Goal: Find specific page/section: Find specific page/section

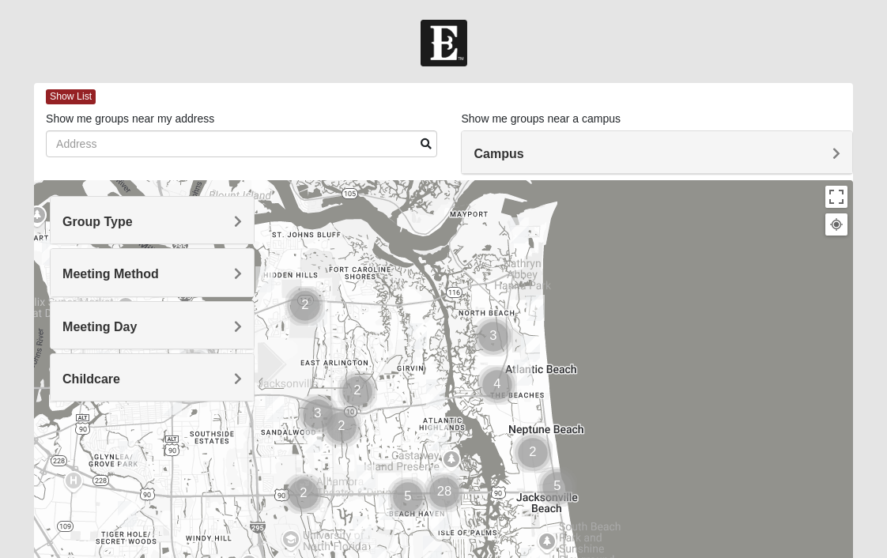
click at [136, 287] on div "Meeting Method" at bounding box center [152, 272] width 203 height 47
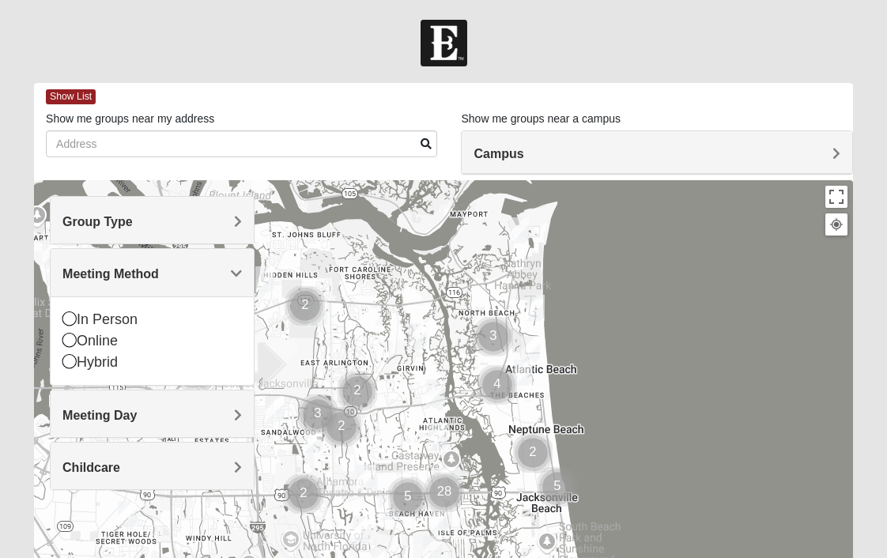
click at [139, 275] on span "Meeting Method" at bounding box center [110, 273] width 96 height 13
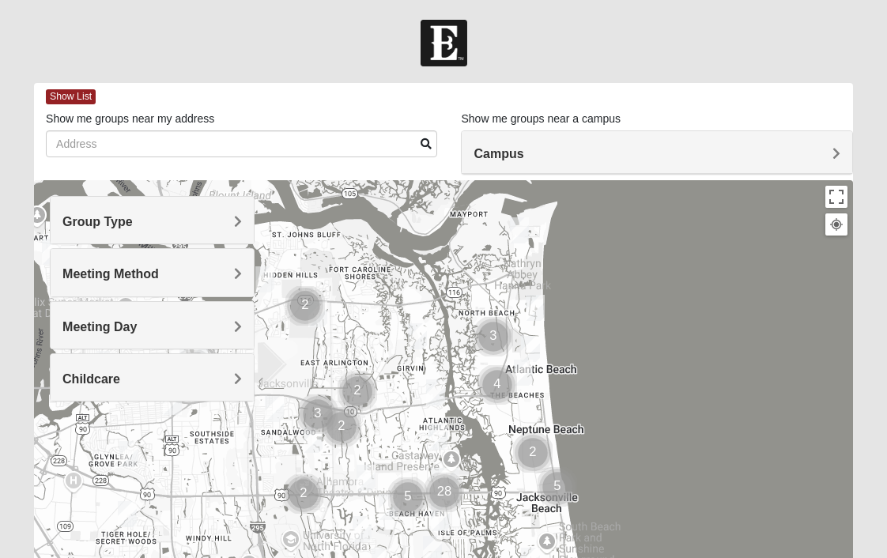
click at [140, 228] on h4 "Group Type" at bounding box center [152, 221] width 180 height 15
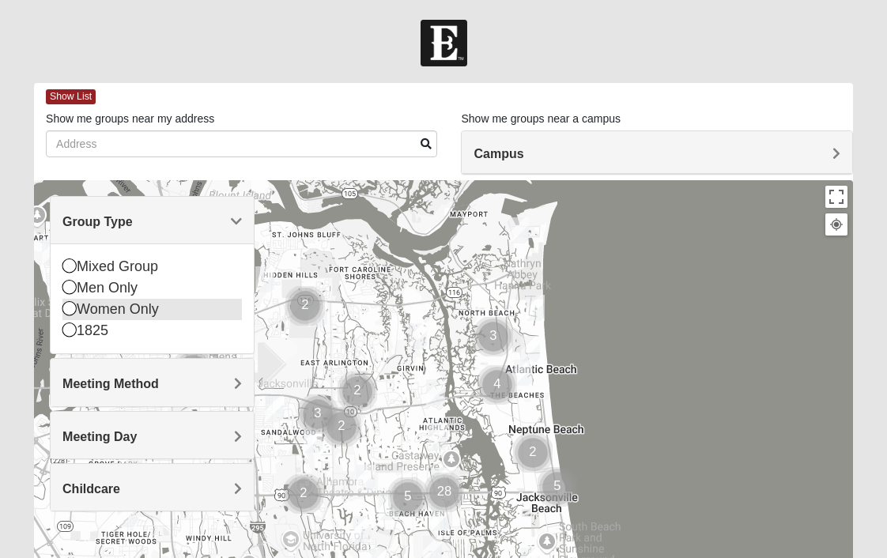
click at [66, 310] on icon at bounding box center [69, 308] width 14 height 14
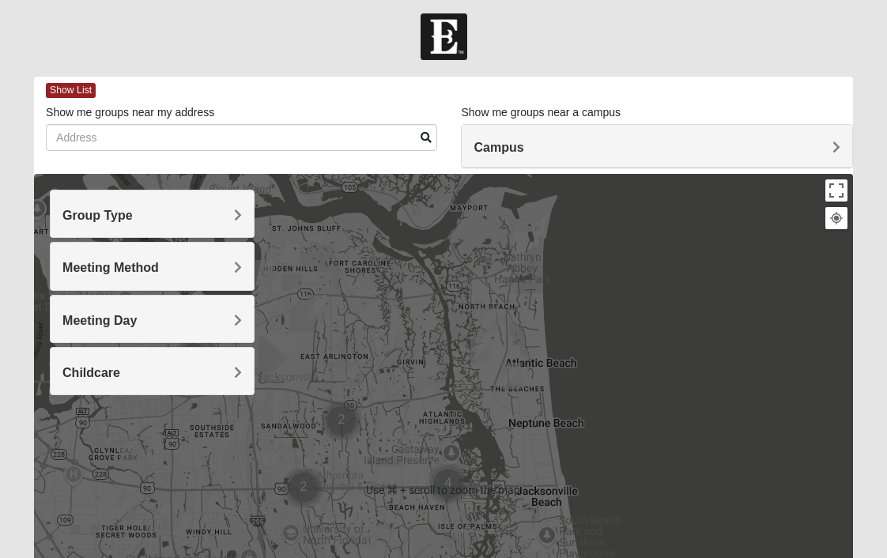
scroll to position [9, 0]
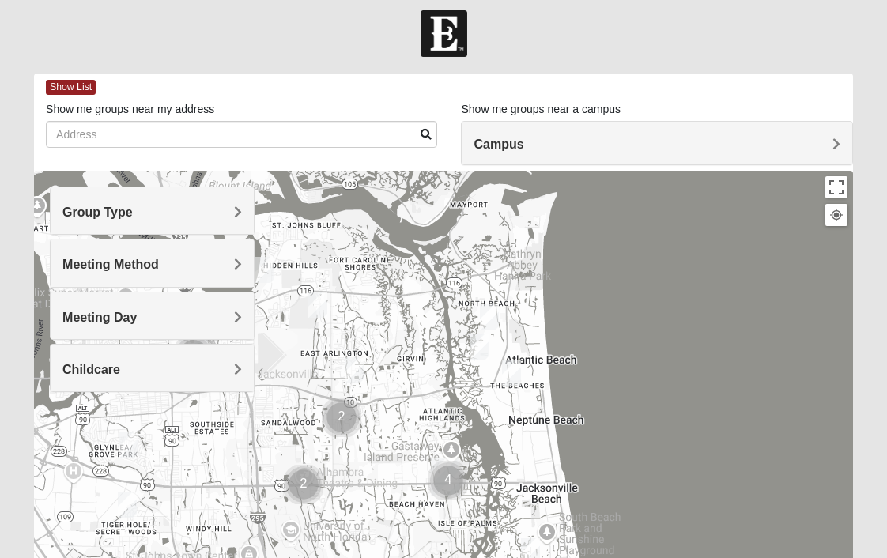
click at [272, 273] on img "Traditional Womens DeLoach 32225" at bounding box center [264, 270] width 19 height 26
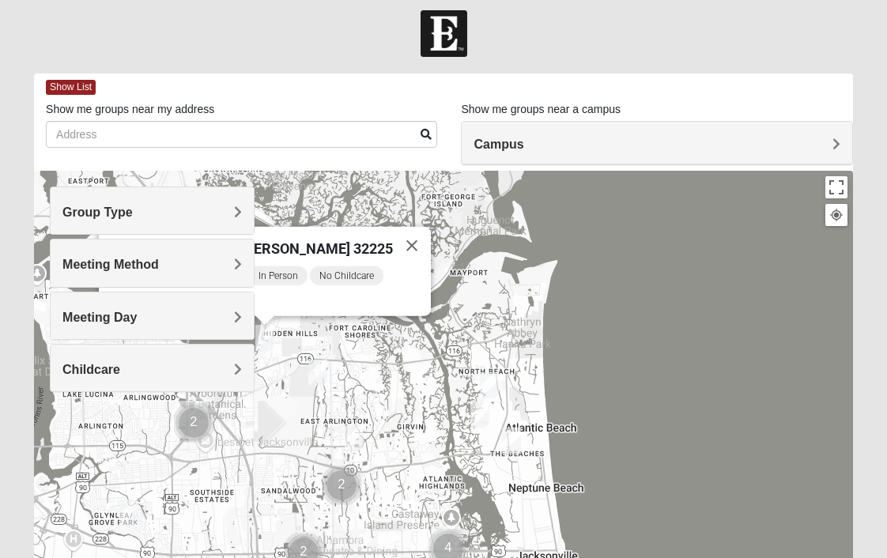
click at [323, 382] on img "Womens Beattie 32225" at bounding box center [317, 373] width 19 height 26
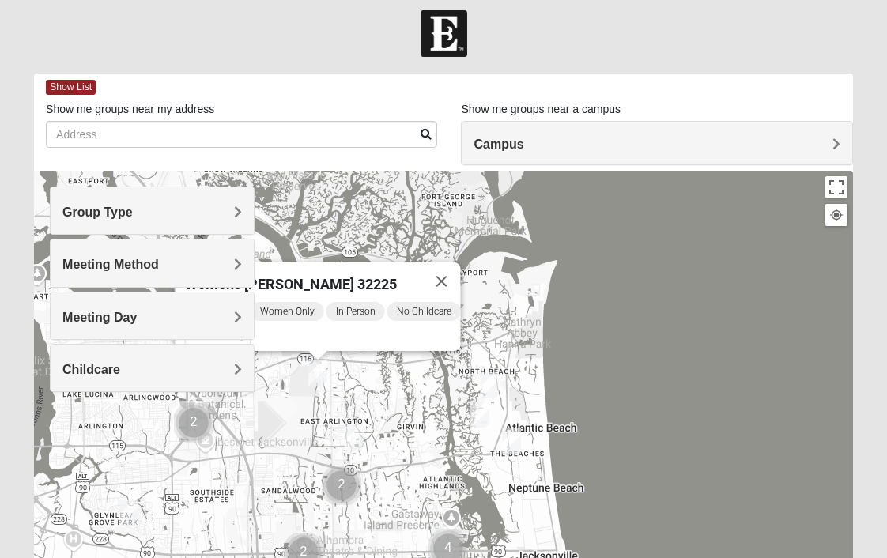
click at [359, 437] on img "Womens Queen 32225" at bounding box center [354, 438] width 19 height 26
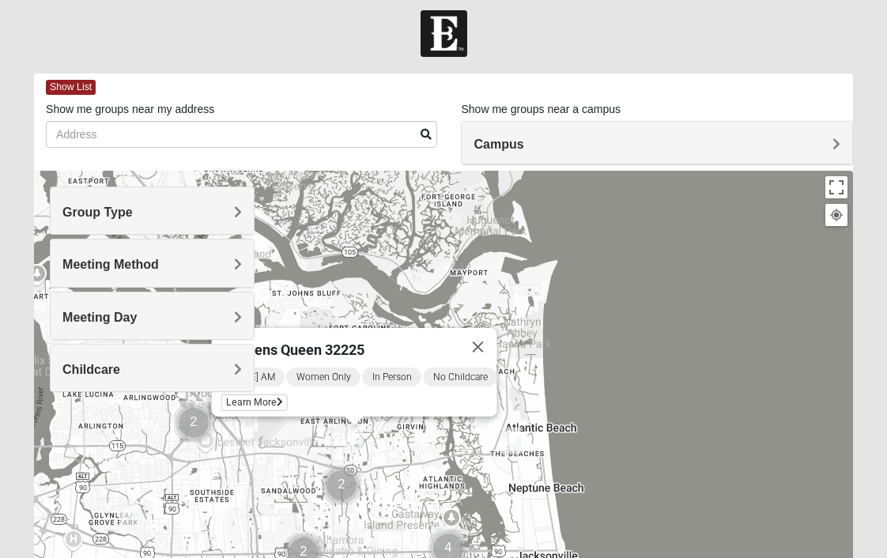
click at [198, 430] on img "Cluster of 2 groups" at bounding box center [194, 423] width 40 height 40
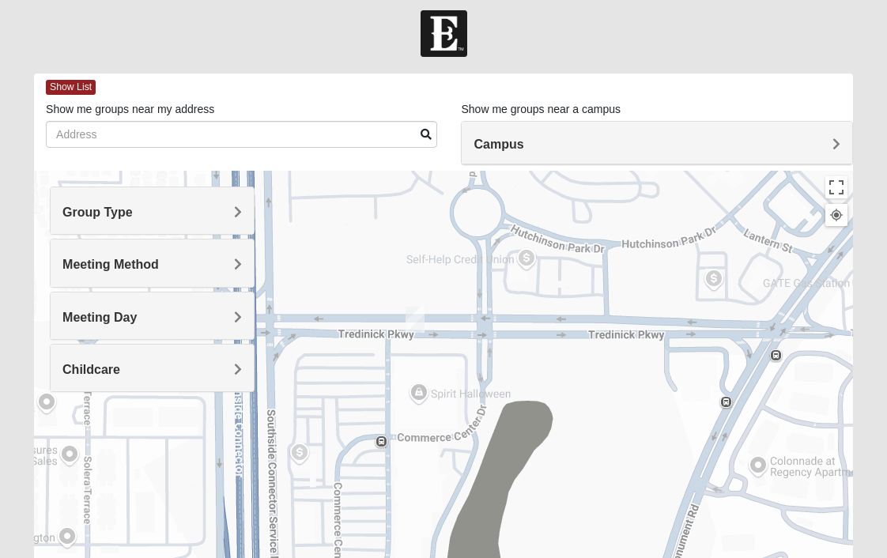
click at [422, 319] on img "On Campus Womens Davis 32225" at bounding box center [415, 320] width 19 height 26
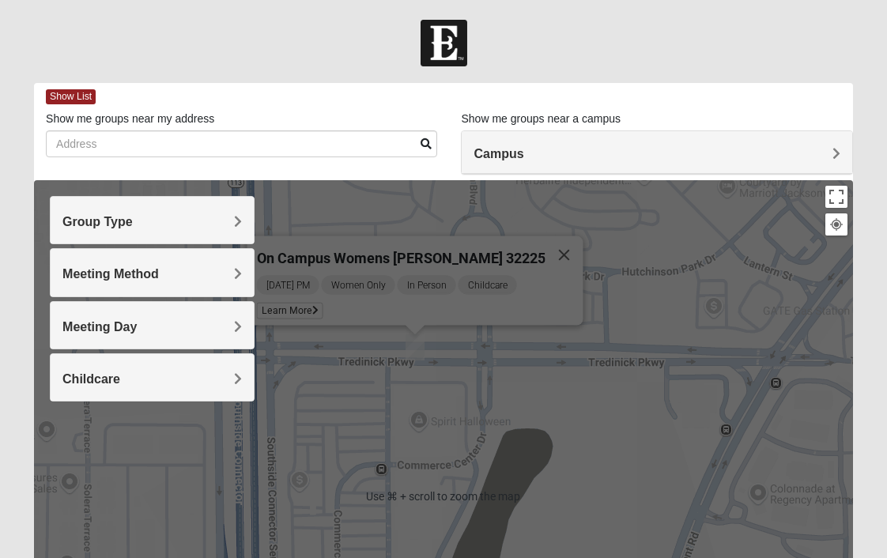
scroll to position [24, 0]
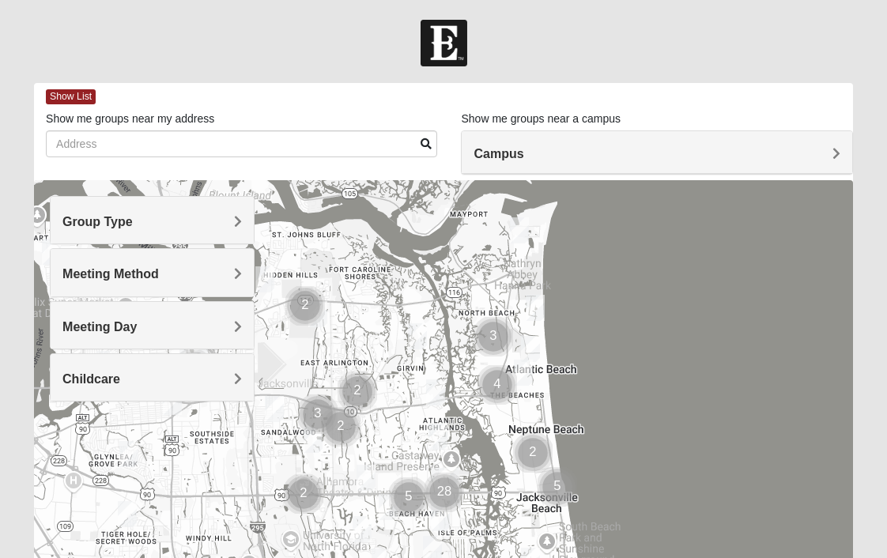
click at [172, 227] on h4 "Group Type" at bounding box center [152, 221] width 180 height 15
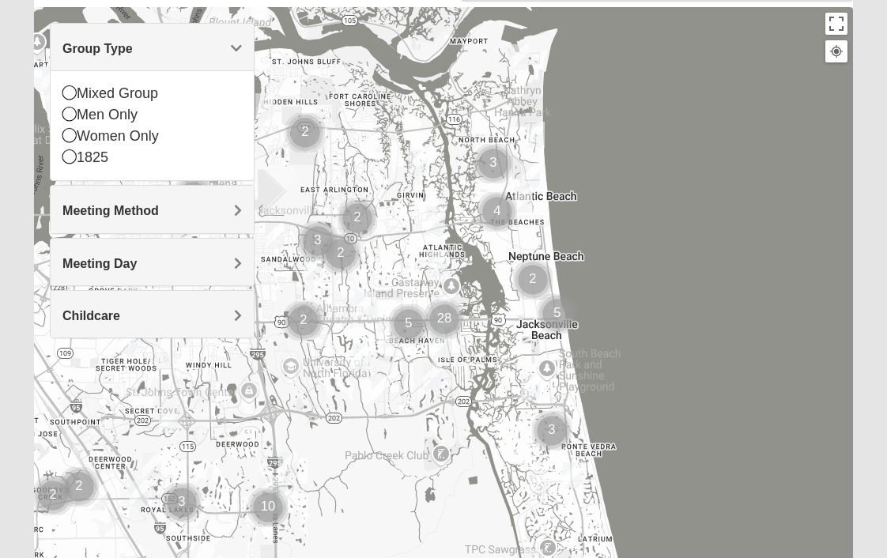
scroll to position [182, 0]
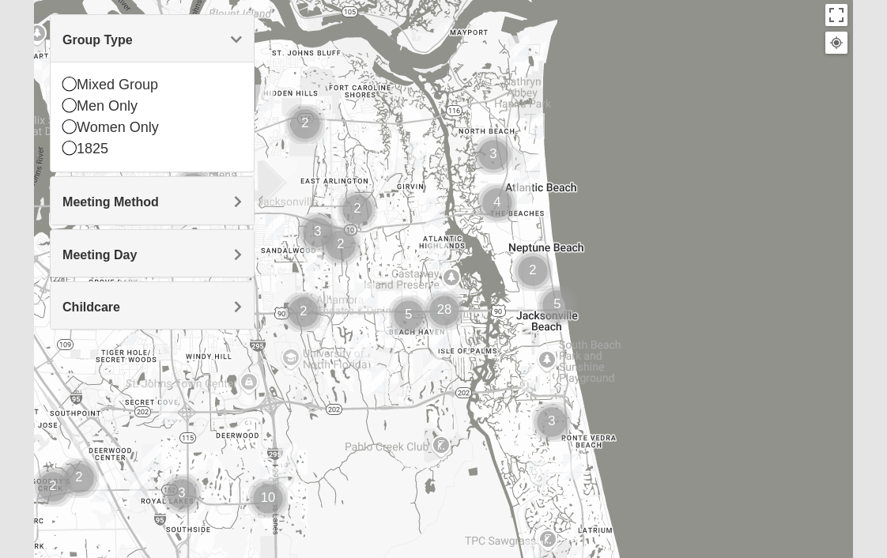
click at [282, 231] on img "Mixed Cossio/Maines 32246" at bounding box center [274, 227] width 19 height 26
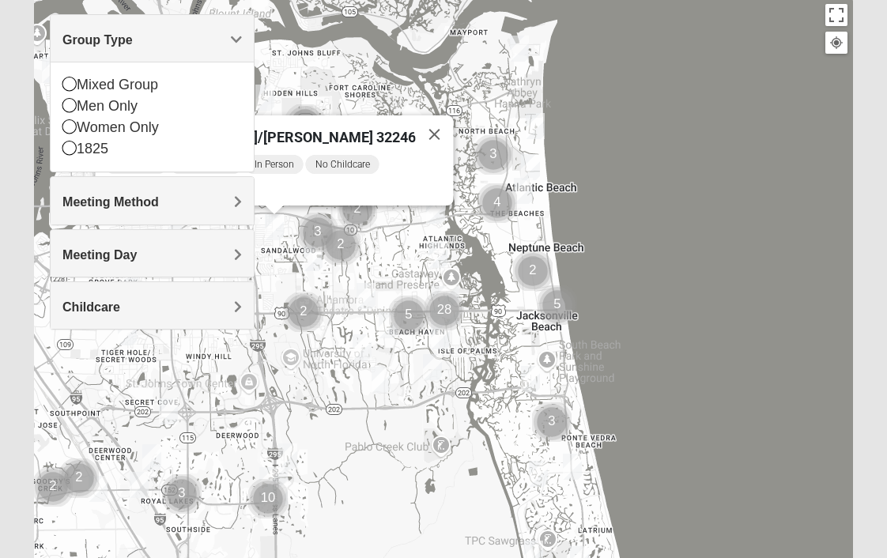
click at [315, 264] on img "Mens Haines 32246" at bounding box center [313, 258] width 19 height 26
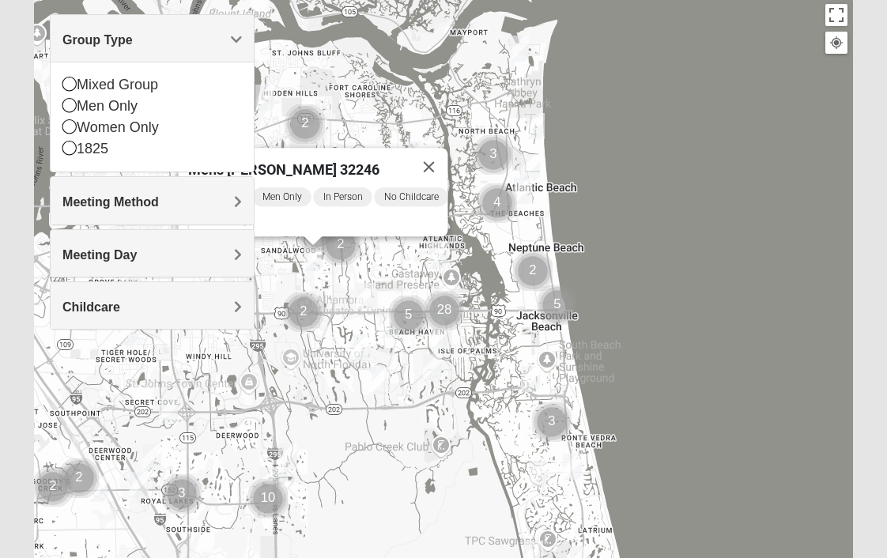
click at [133, 39] on span "Group Type" at bounding box center [97, 39] width 70 height 13
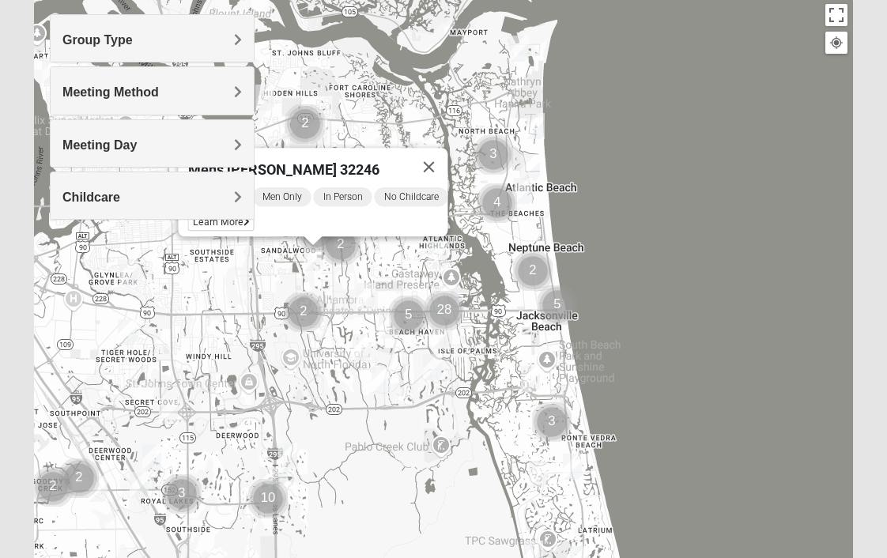
click at [366, 304] on img "Mens Hamilton 32250" at bounding box center [366, 296] width 19 height 26
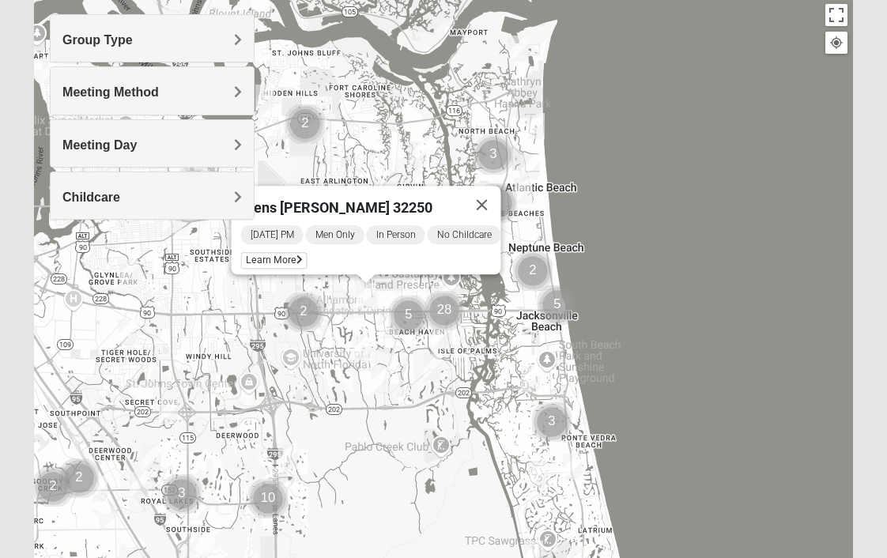
click at [124, 268] on img "Womens Crenshaw 32216" at bounding box center [128, 272] width 19 height 26
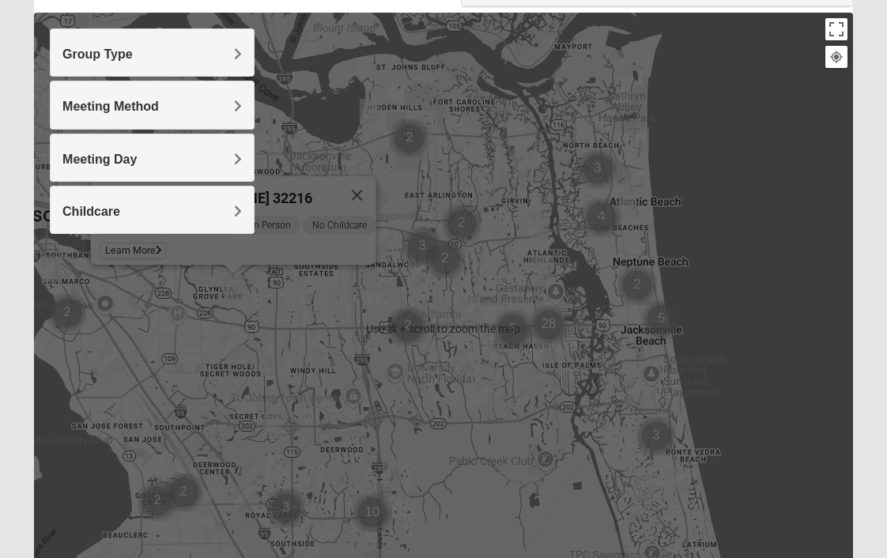
scroll to position [248, 0]
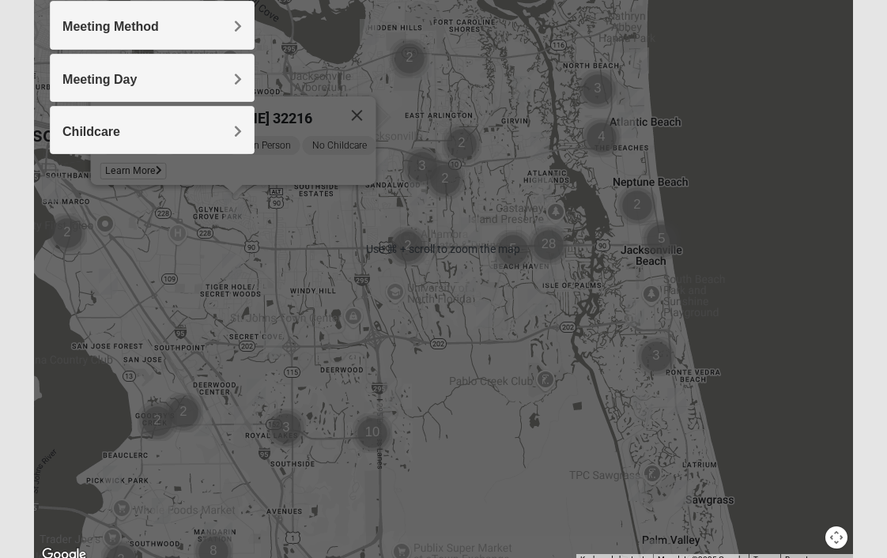
click at [641, 198] on img "Cluster of 2 groups" at bounding box center [638, 206] width 40 height 40
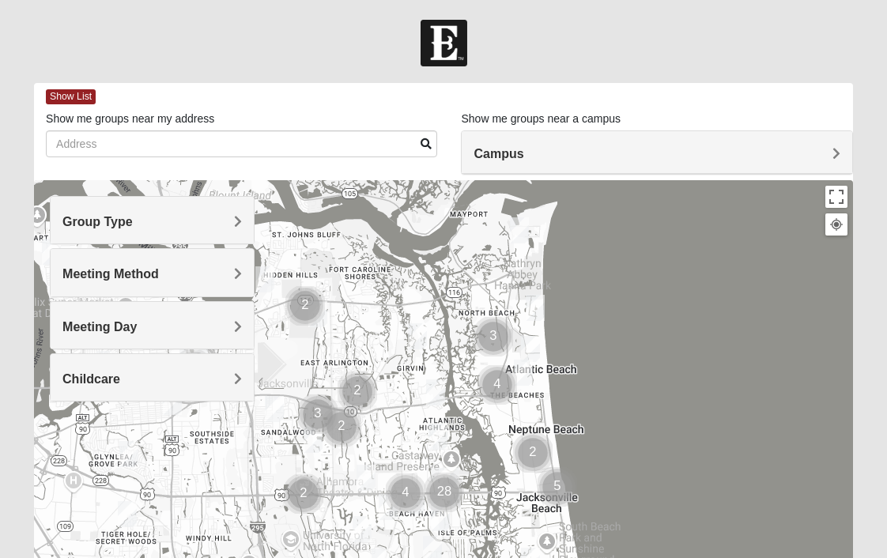
click at [127, 224] on span "Group Type" at bounding box center [97, 221] width 70 height 13
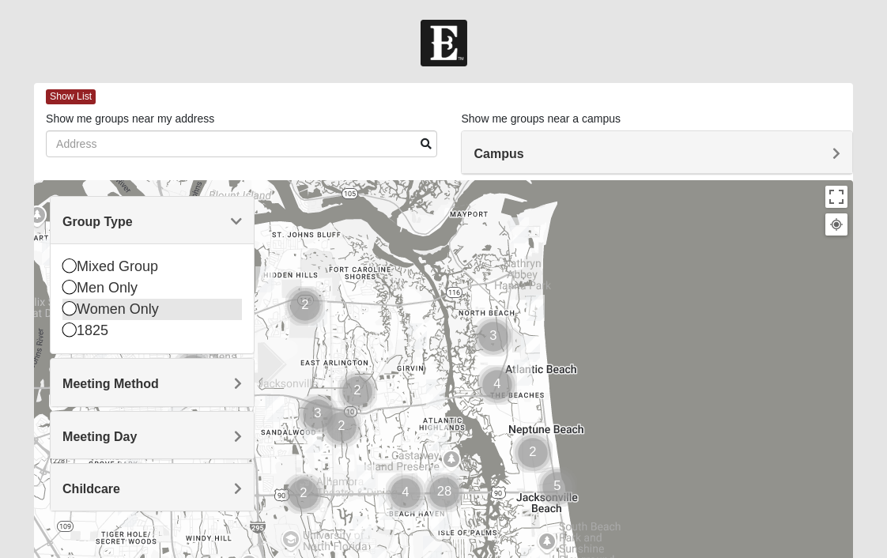
click at [73, 310] on icon at bounding box center [69, 308] width 14 height 14
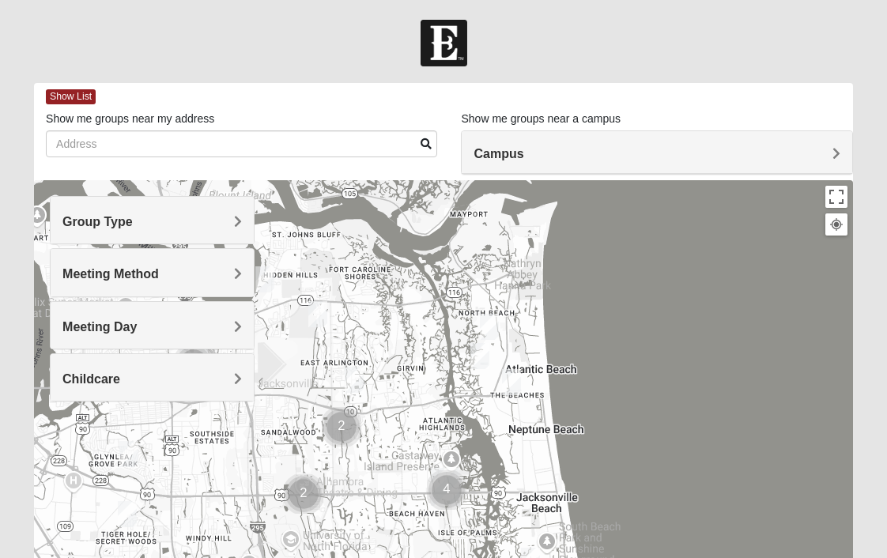
click at [511, 384] on img "Womens Foran 32233" at bounding box center [511, 382] width 19 height 26
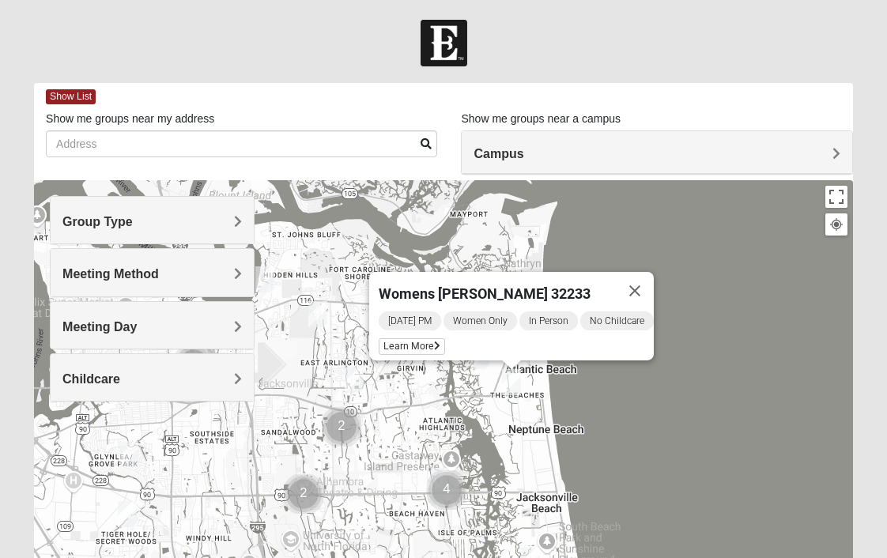
click at [480, 368] on img "Womens Simmons 32233" at bounding box center [480, 356] width 19 height 26
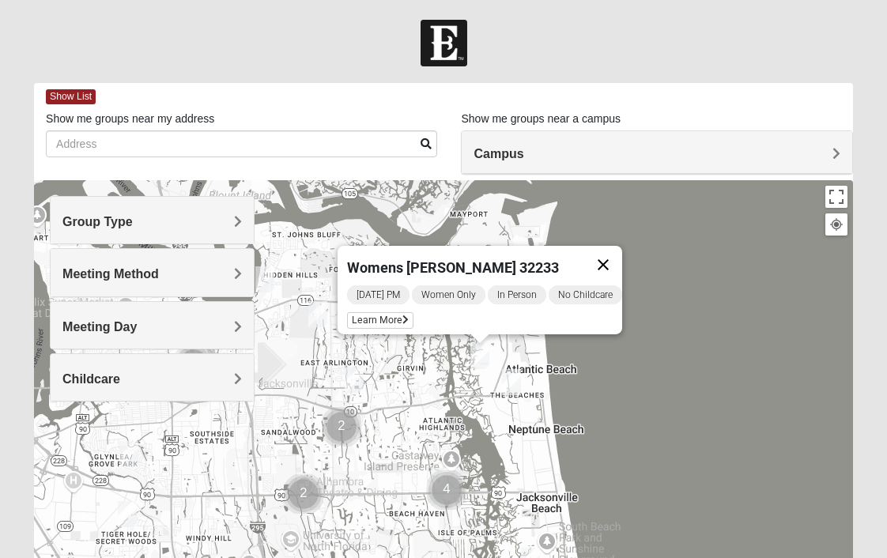
click at [618, 257] on button "Close" at bounding box center [603, 265] width 38 height 38
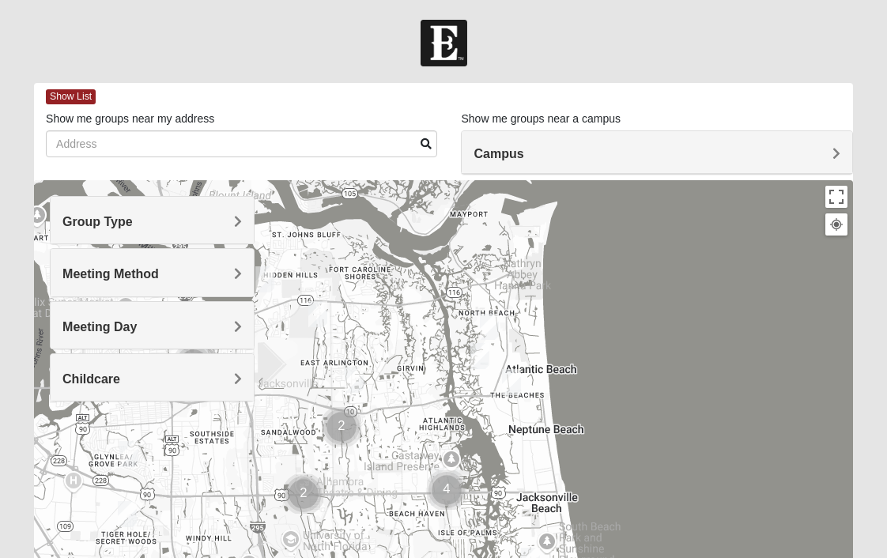
click at [487, 329] on img "Womens Ehler 32233" at bounding box center [489, 327] width 19 height 26
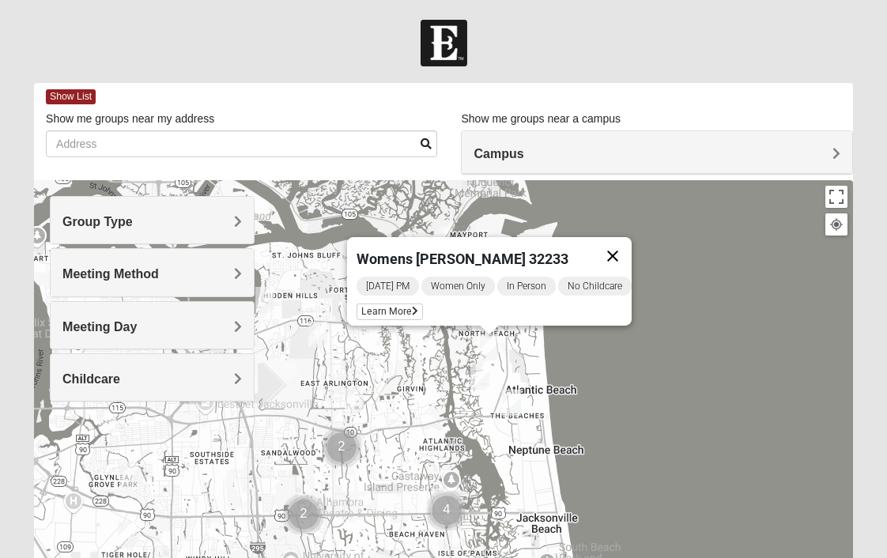
click at [628, 250] on button "Close" at bounding box center [613, 256] width 38 height 38
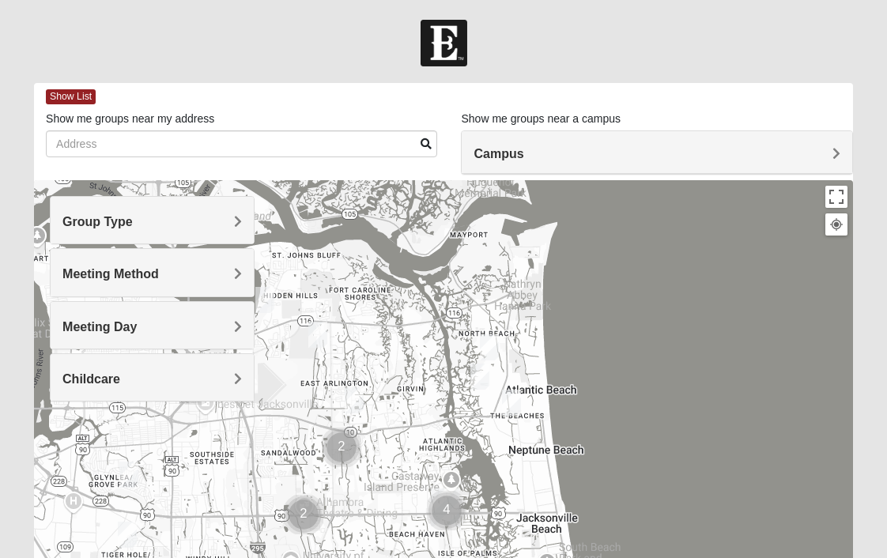
click at [357, 402] on img "Womens Queen 32225" at bounding box center [354, 400] width 19 height 26
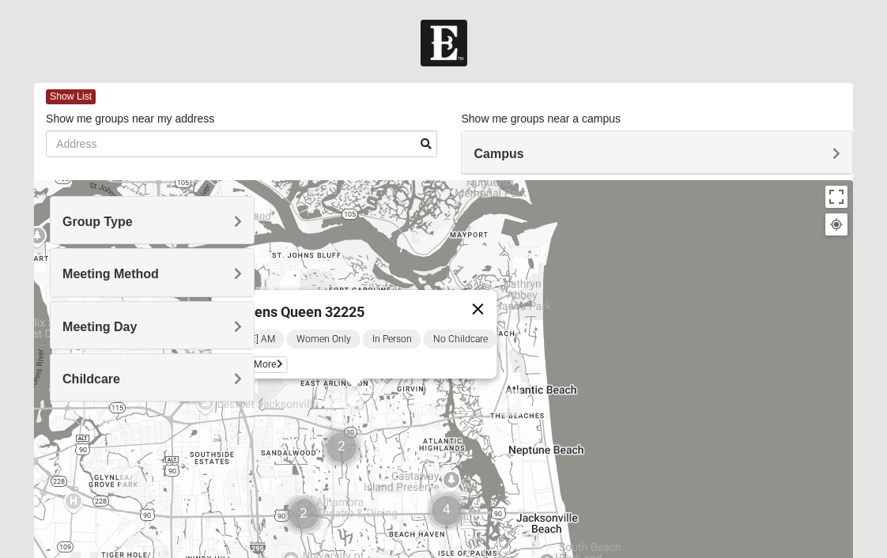
click at [482, 297] on button "Close" at bounding box center [478, 309] width 38 height 38
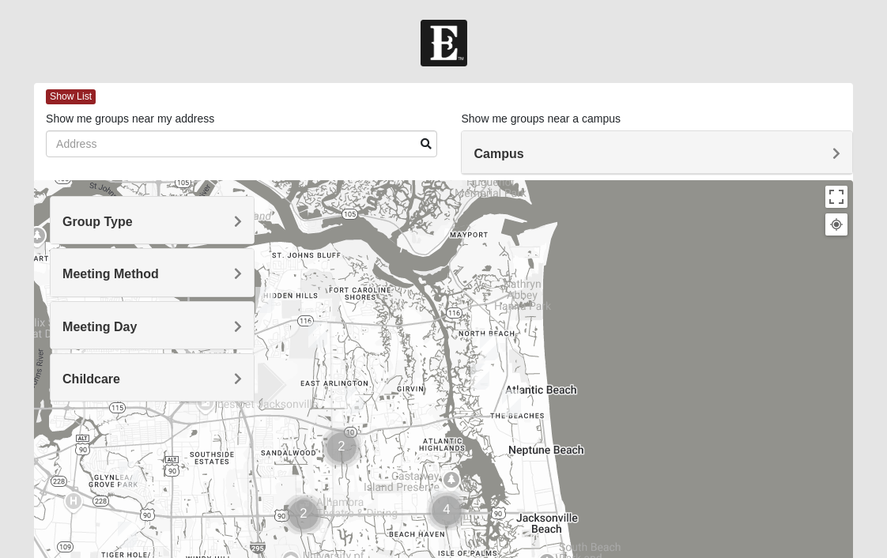
click at [325, 339] on img "Womens Beattie 32225" at bounding box center [317, 335] width 19 height 26
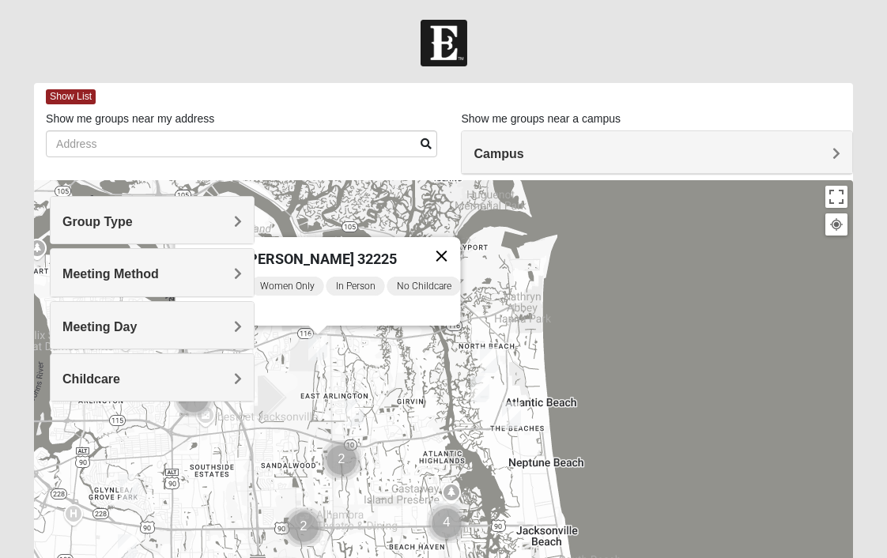
click at [456, 249] on button "Close" at bounding box center [441, 256] width 38 height 38
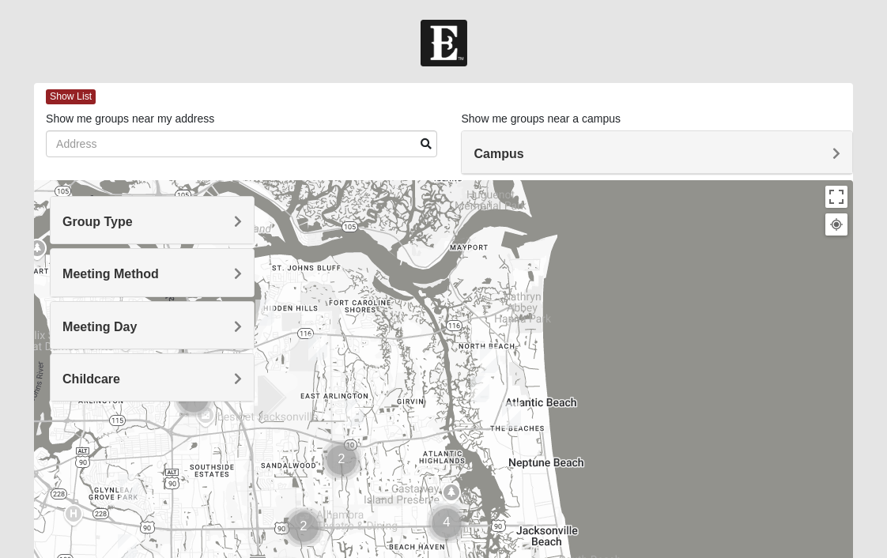
click at [269, 316] on img "Traditional Womens DeLoach 32225" at bounding box center [264, 313] width 19 height 26
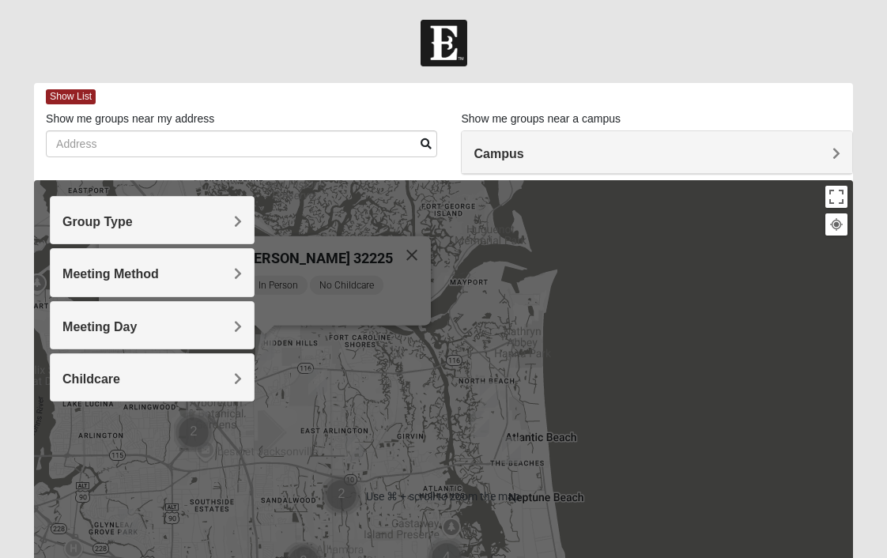
scroll to position [3, 0]
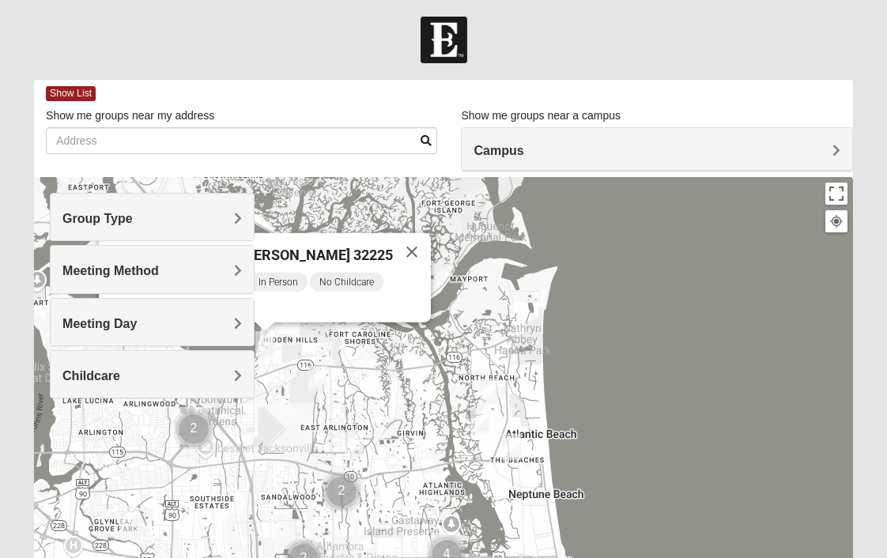
click at [129, 520] on img "Womens Crenshaw 32216" at bounding box center [128, 519] width 19 height 26
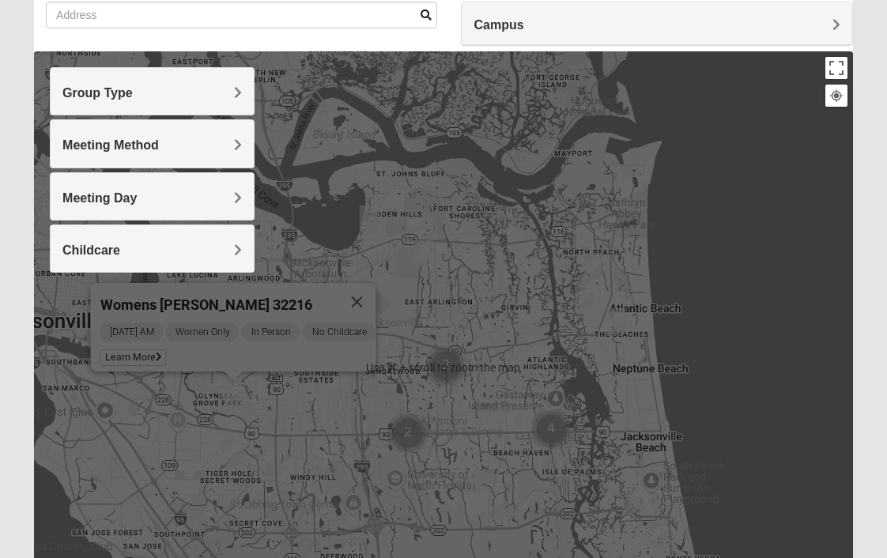
scroll to position [132, 0]
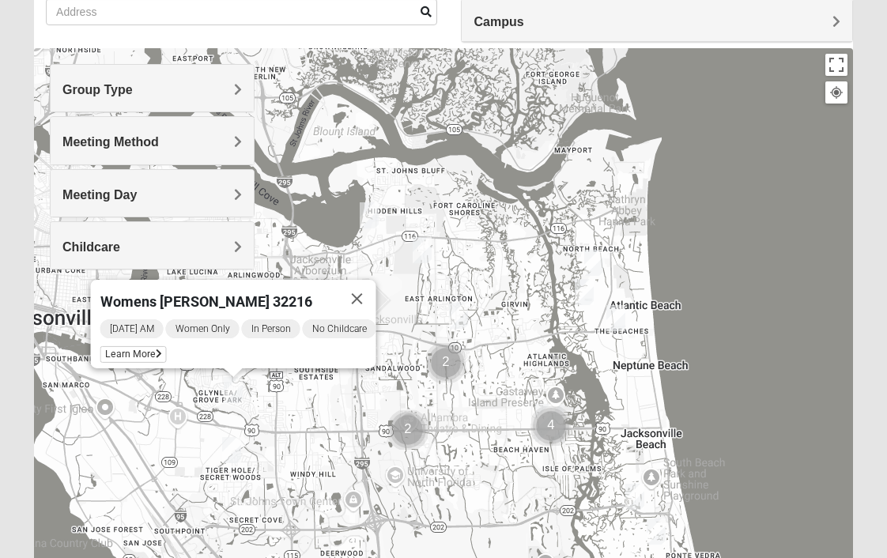
click at [658, 531] on img "Womens Barker/Johnson 32082" at bounding box center [656, 532] width 19 height 26
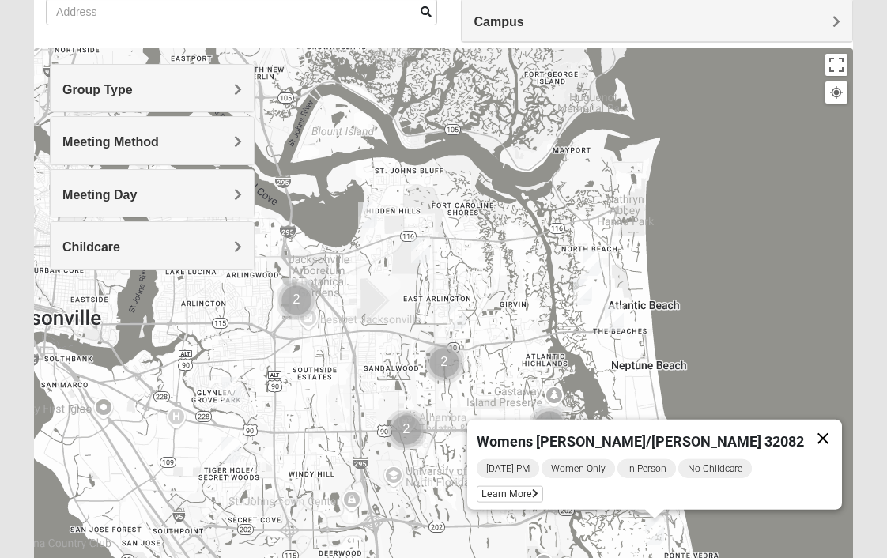
click at [804, 434] on button "Close" at bounding box center [823, 439] width 38 height 38
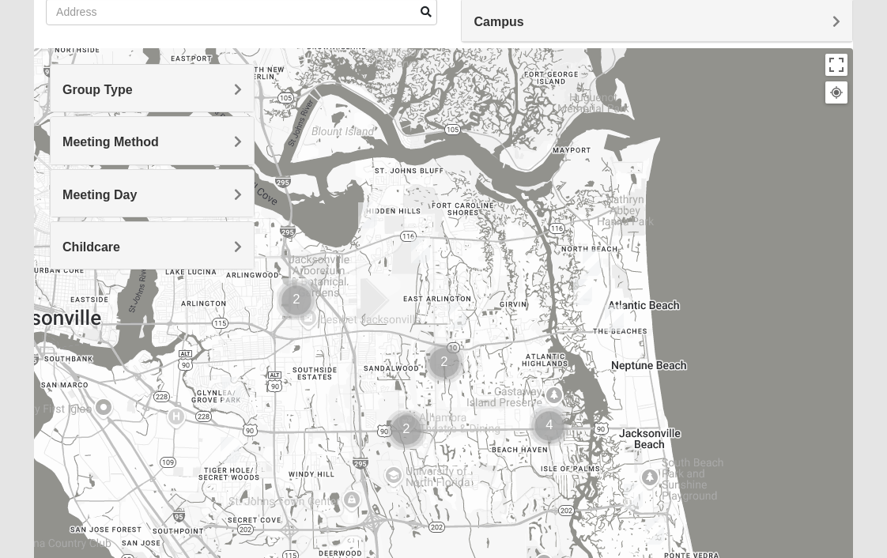
click at [639, 497] on img "Womens Doudna 32250" at bounding box center [633, 497] width 19 height 26
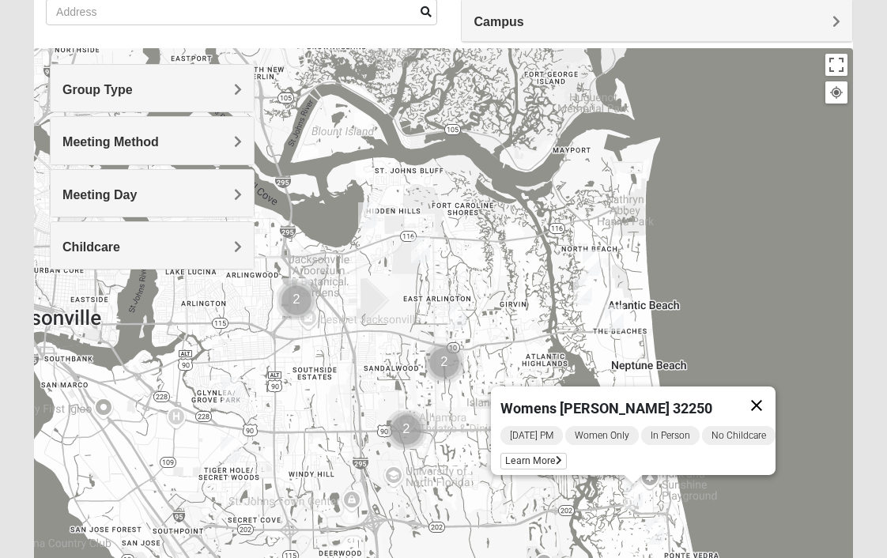
click at [772, 397] on button "Close" at bounding box center [757, 406] width 38 height 38
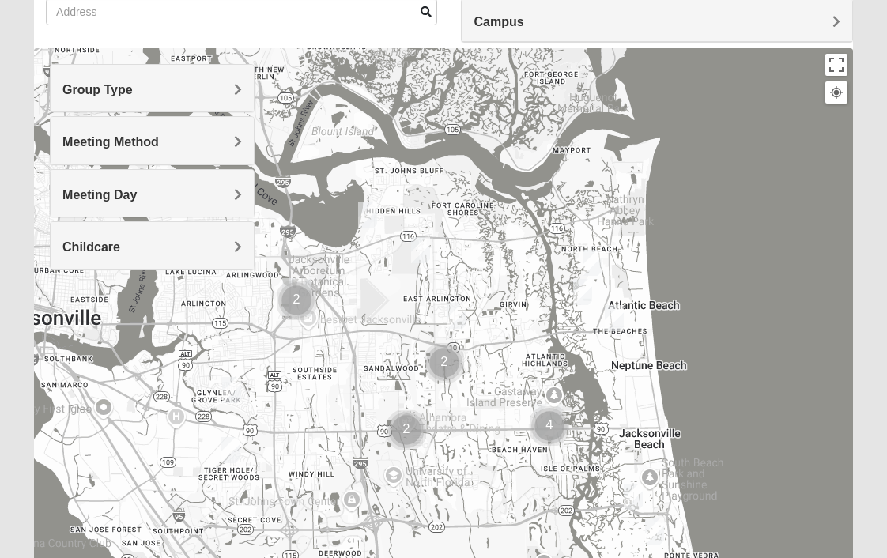
click at [231, 456] on img "Womens Bell 32216" at bounding box center [230, 450] width 19 height 26
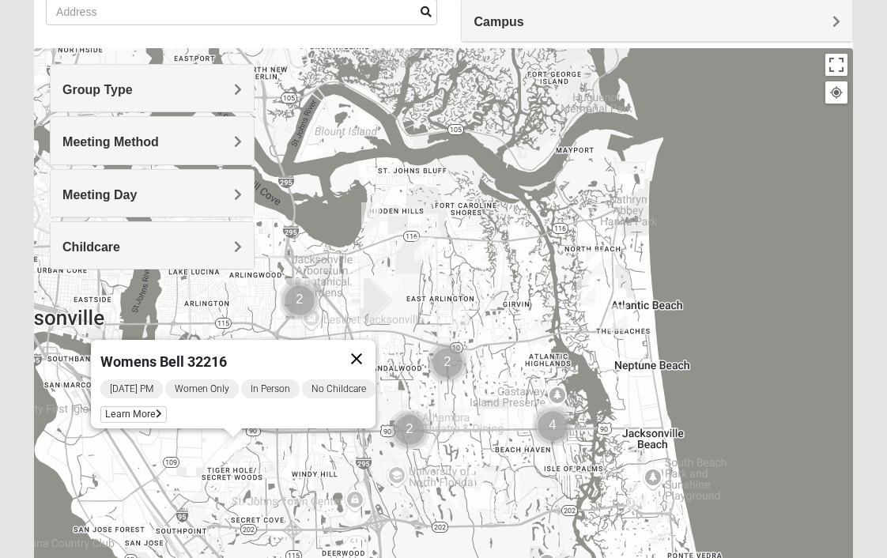
click at [374, 350] on button "Close" at bounding box center [357, 359] width 38 height 38
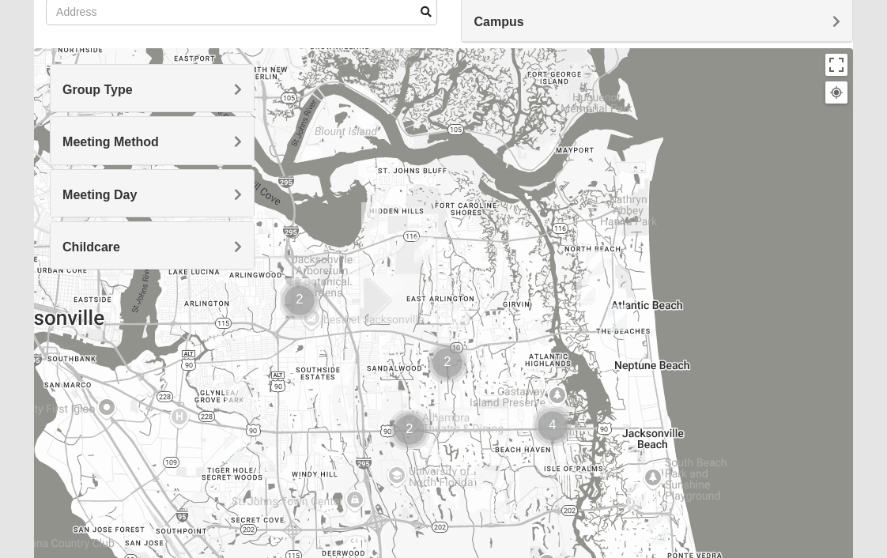
click at [239, 390] on img "Womens Crenshaw 32216" at bounding box center [234, 390] width 19 height 26
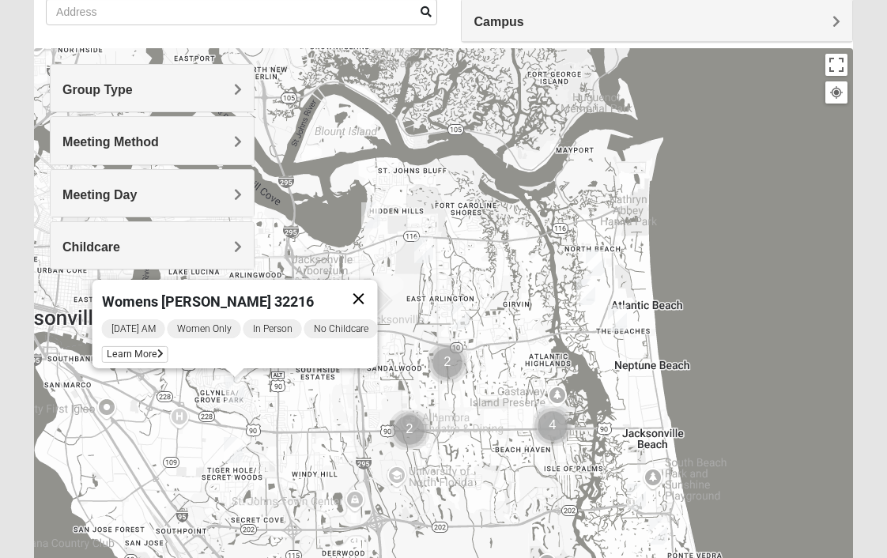
click at [366, 293] on button "Close" at bounding box center [358, 299] width 38 height 38
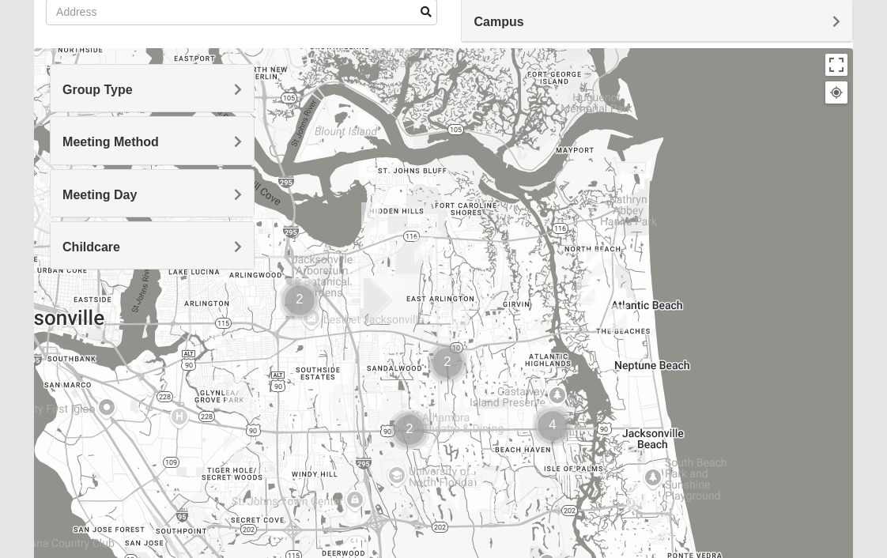
click at [301, 300] on img "Cluster of 2 groups" at bounding box center [300, 301] width 40 height 40
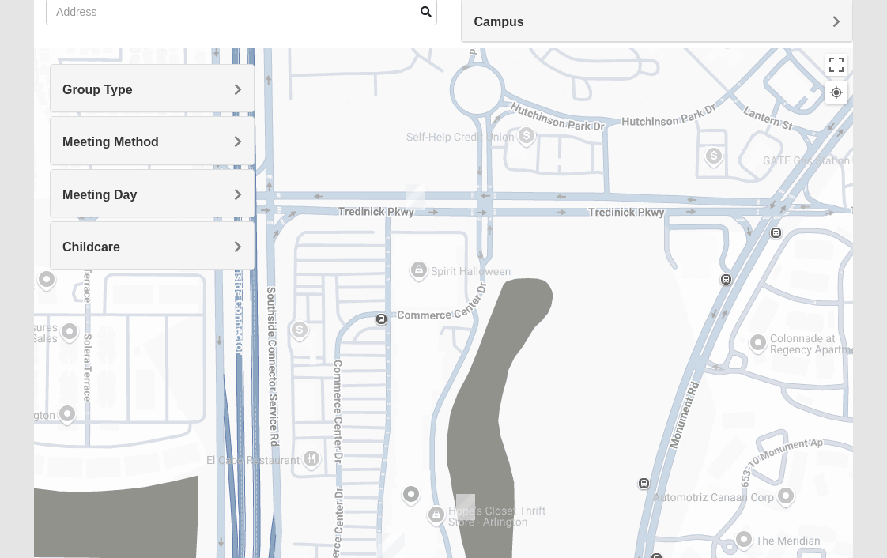
click at [467, 512] on img "On Campus Womens Medina 32225" at bounding box center [465, 507] width 19 height 26
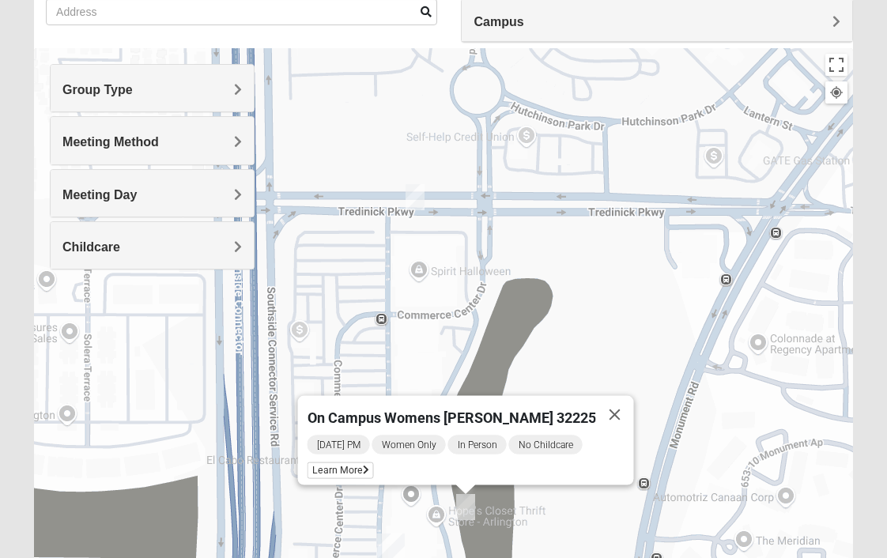
click at [415, 194] on img "On Campus Womens Davis 32225" at bounding box center [415, 197] width 19 height 26
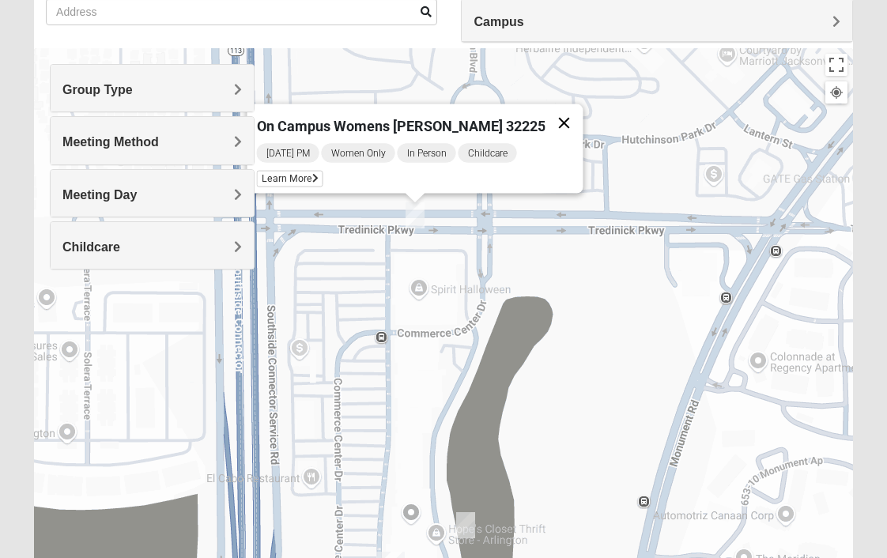
click at [547, 116] on button "Close" at bounding box center [564, 123] width 38 height 38
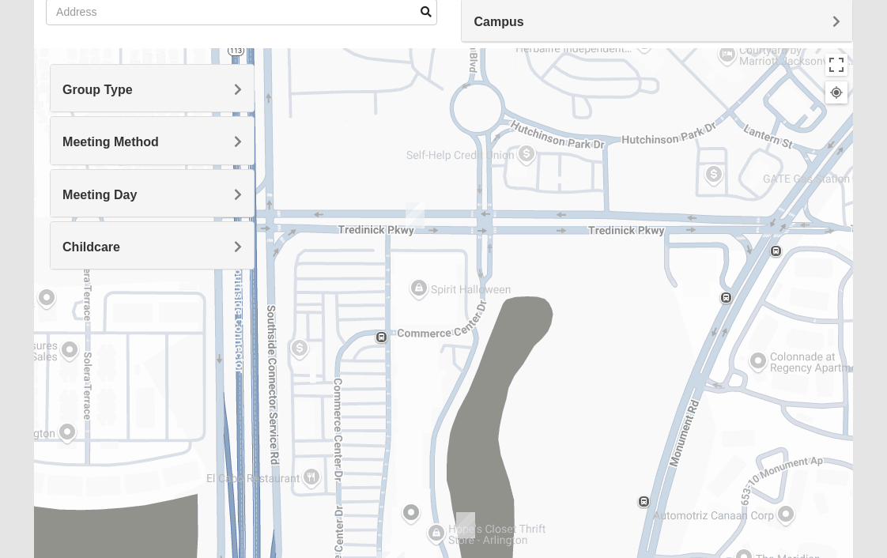
click at [191, 103] on div "Group Type" at bounding box center [152, 88] width 203 height 47
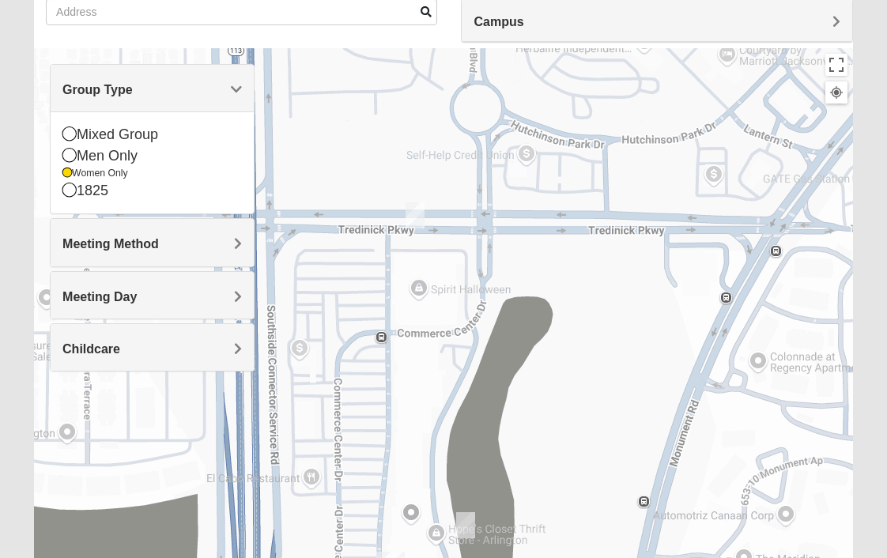
click at [372, 291] on div at bounding box center [443, 364] width 819 height 633
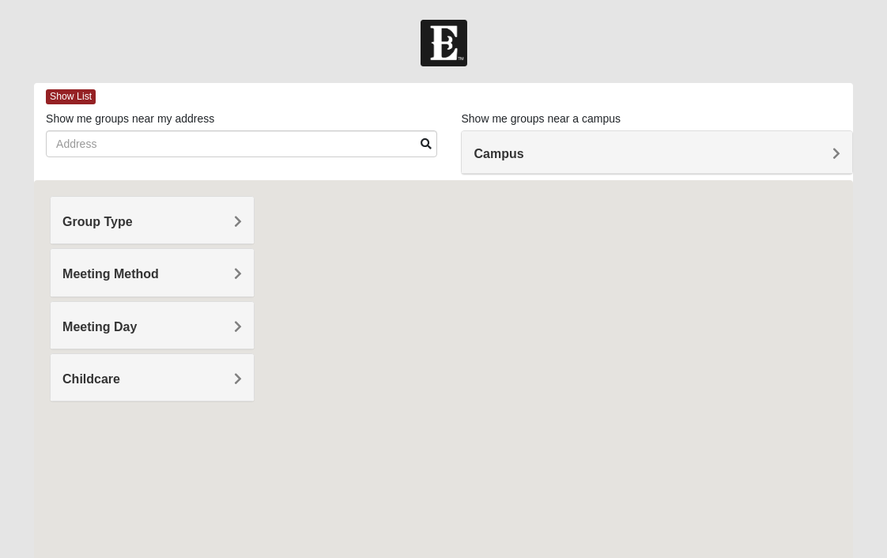
click at [161, 271] on h4 "Meeting Method" at bounding box center [152, 273] width 180 height 15
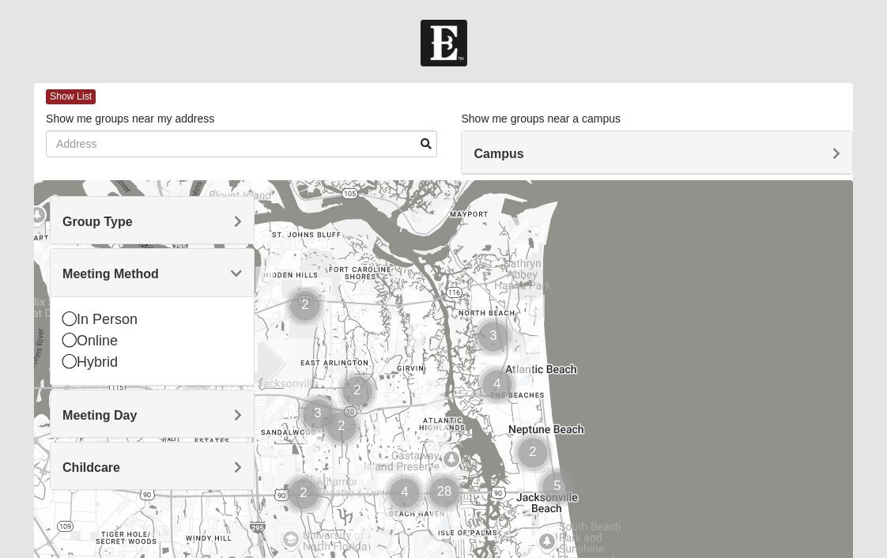
click at [161, 271] on h4 "Meeting Method" at bounding box center [152, 273] width 180 height 15
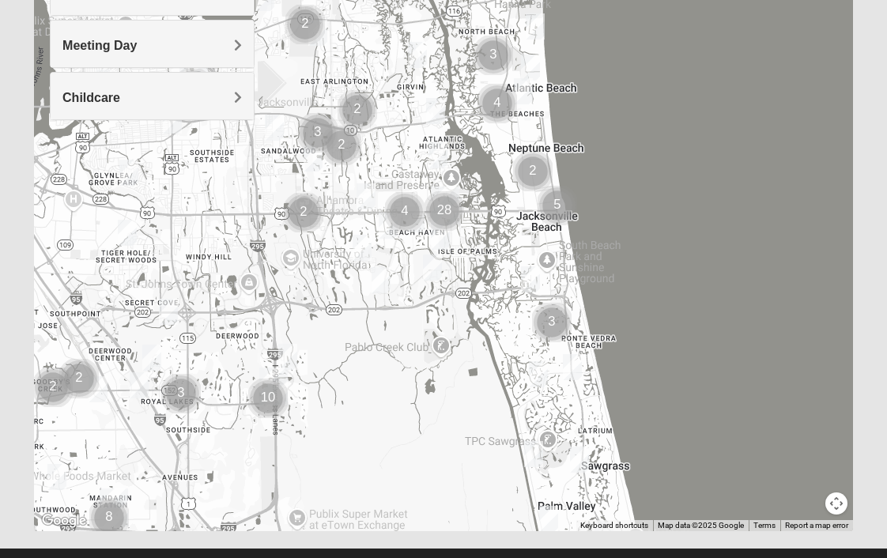
scroll to position [312, 0]
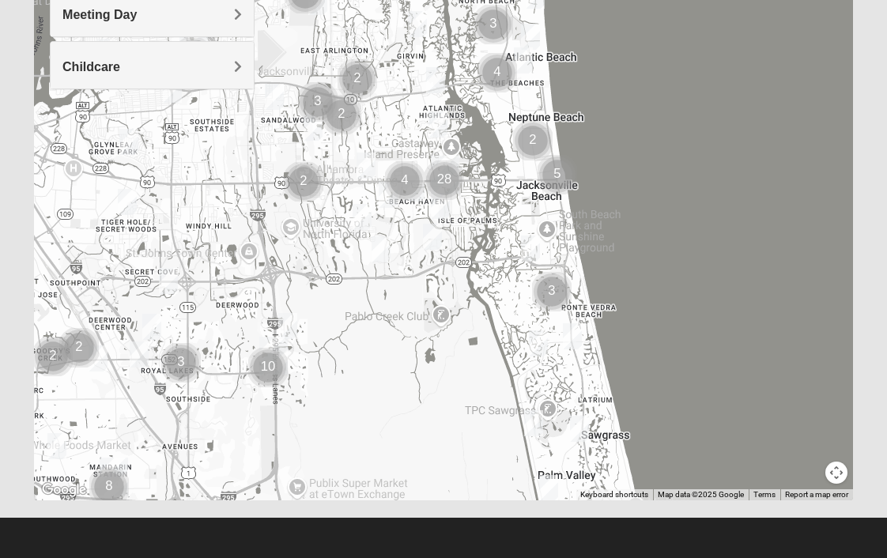
click at [157, 331] on img "Women’s Bowie 32256 Southside Baymeadows" at bounding box center [151, 327] width 19 height 26
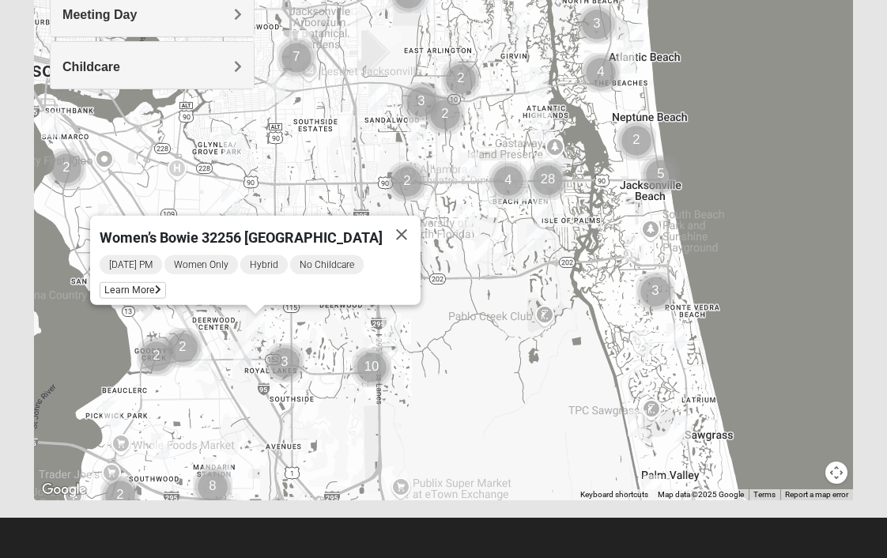
click at [248, 358] on img "Mixed Silva 32256" at bounding box center [242, 355] width 19 height 26
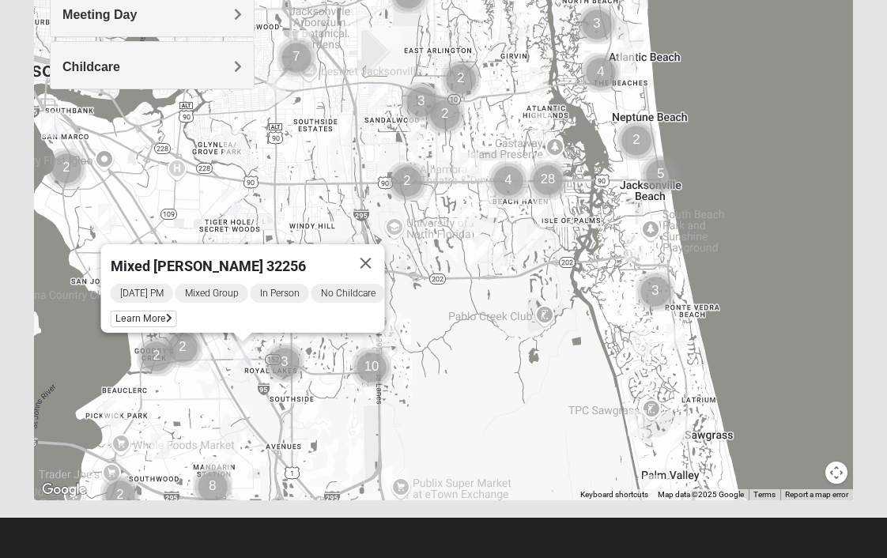
click at [159, 442] on img "Mens Gilbert 32257" at bounding box center [160, 446] width 19 height 26
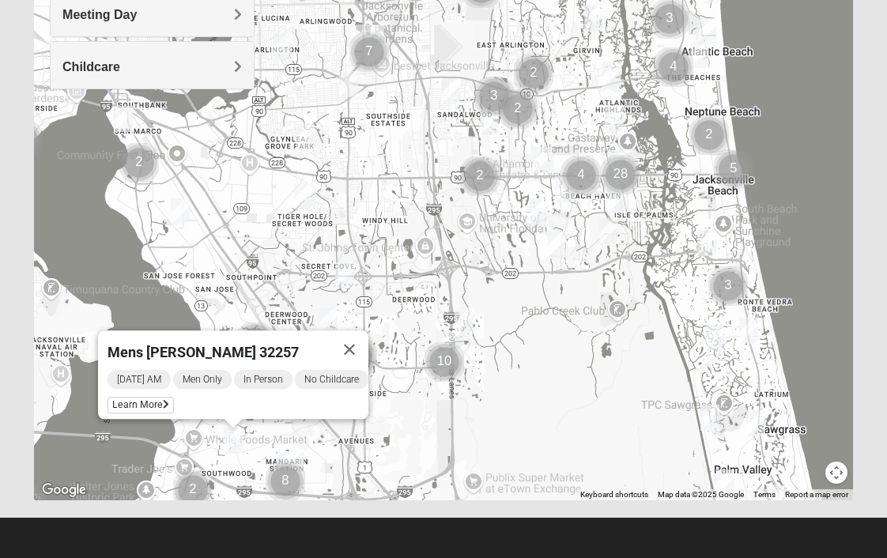
click at [296, 467] on img "Cluster of 8 groups" at bounding box center [286, 482] width 40 height 40
